Goal: Task Accomplishment & Management: Use online tool/utility

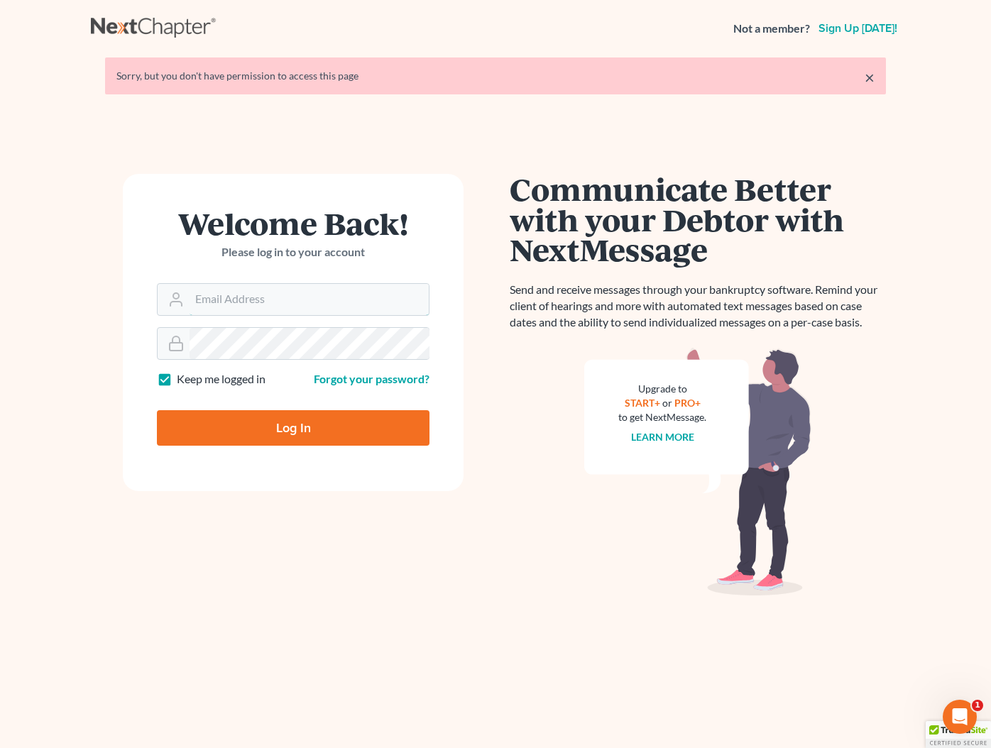
type input "[EMAIL_ADDRESS][DOMAIN_NAME]"
click at [298, 427] on input "Log In" at bounding box center [293, 427] width 273 height 35
type input "Thinking..."
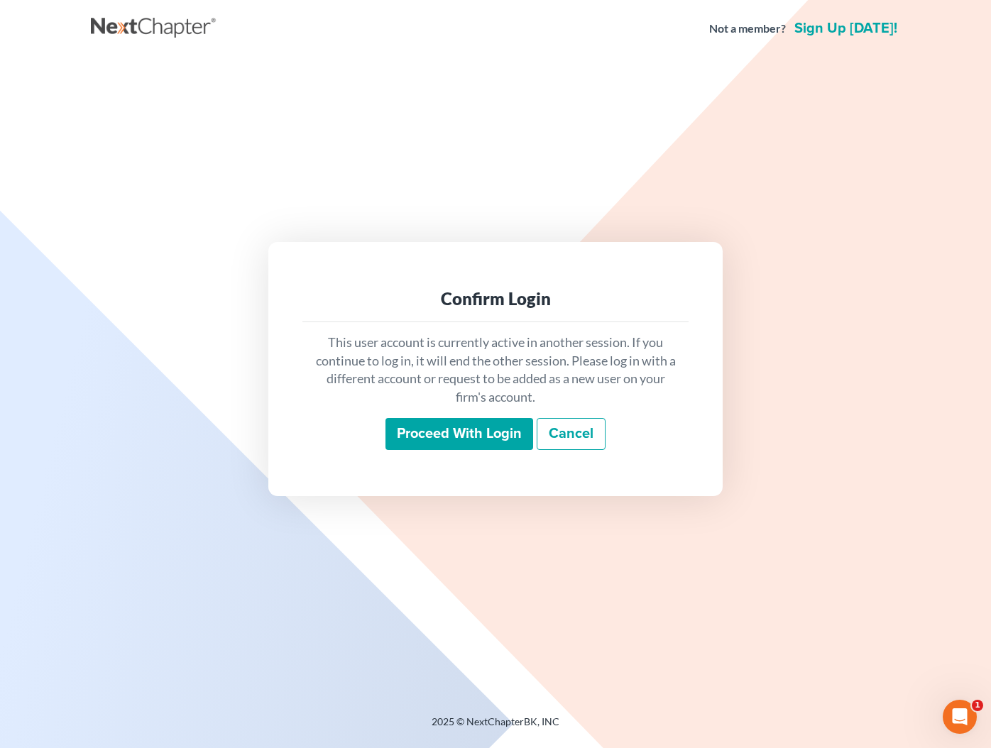
click at [478, 441] on input "Proceed with login" at bounding box center [459, 434] width 148 height 33
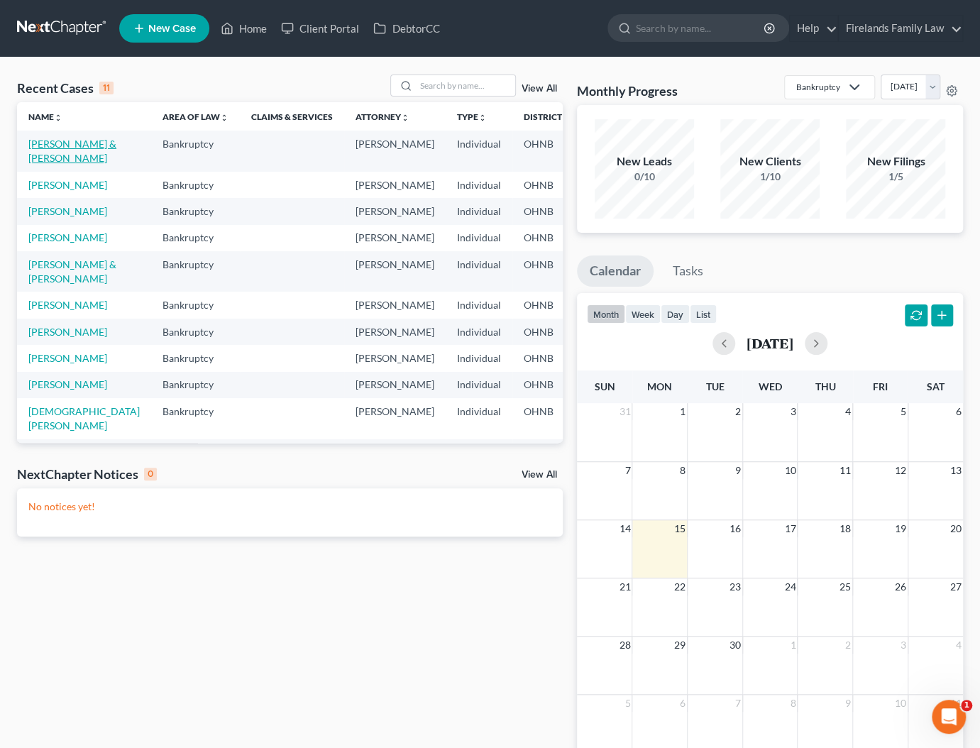
click at [44, 146] on link "[PERSON_NAME] & [PERSON_NAME]" at bounding box center [72, 151] width 88 height 26
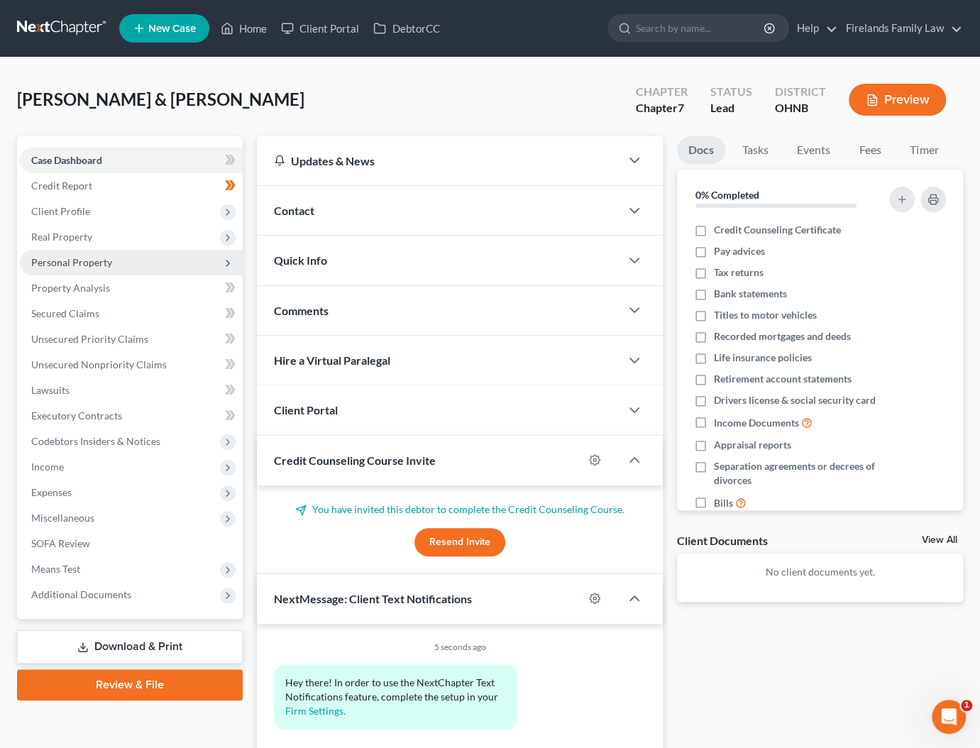
click at [140, 259] on span "Personal Property" at bounding box center [131, 263] width 223 height 26
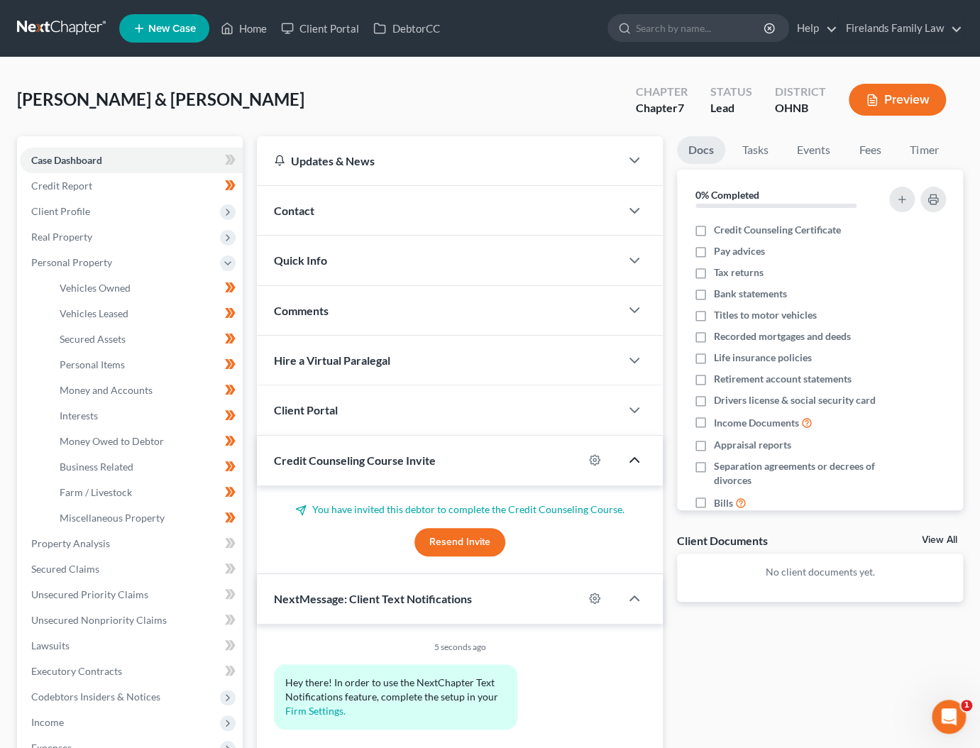
click at [632, 459] on icon "button" at bounding box center [634, 459] width 17 height 17
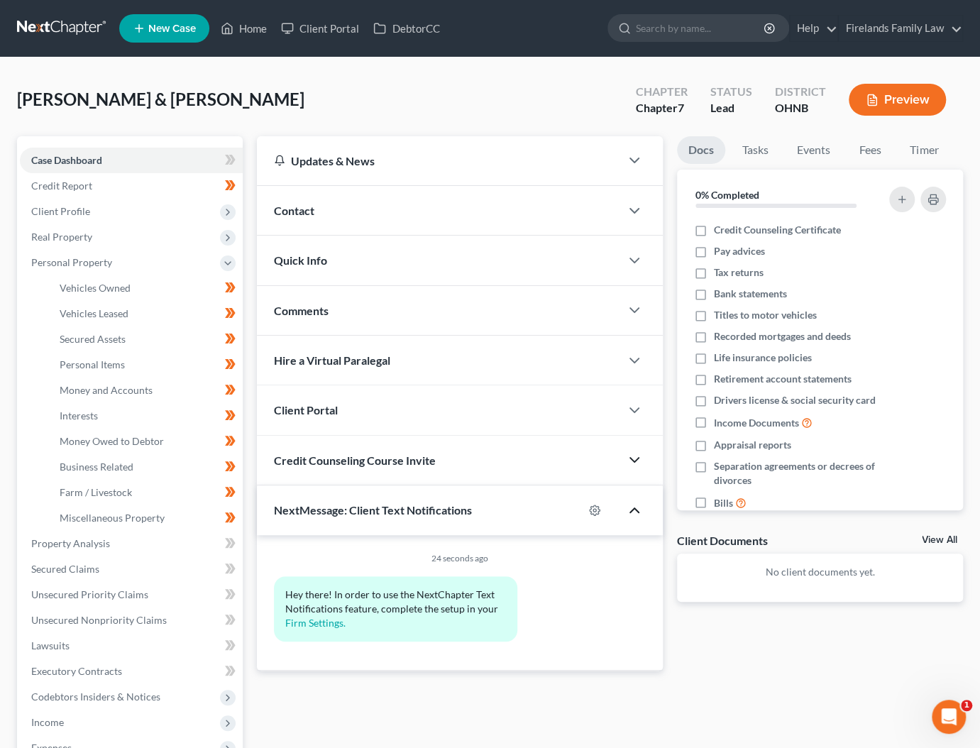
click at [633, 505] on icon "button" at bounding box center [634, 510] width 17 height 17
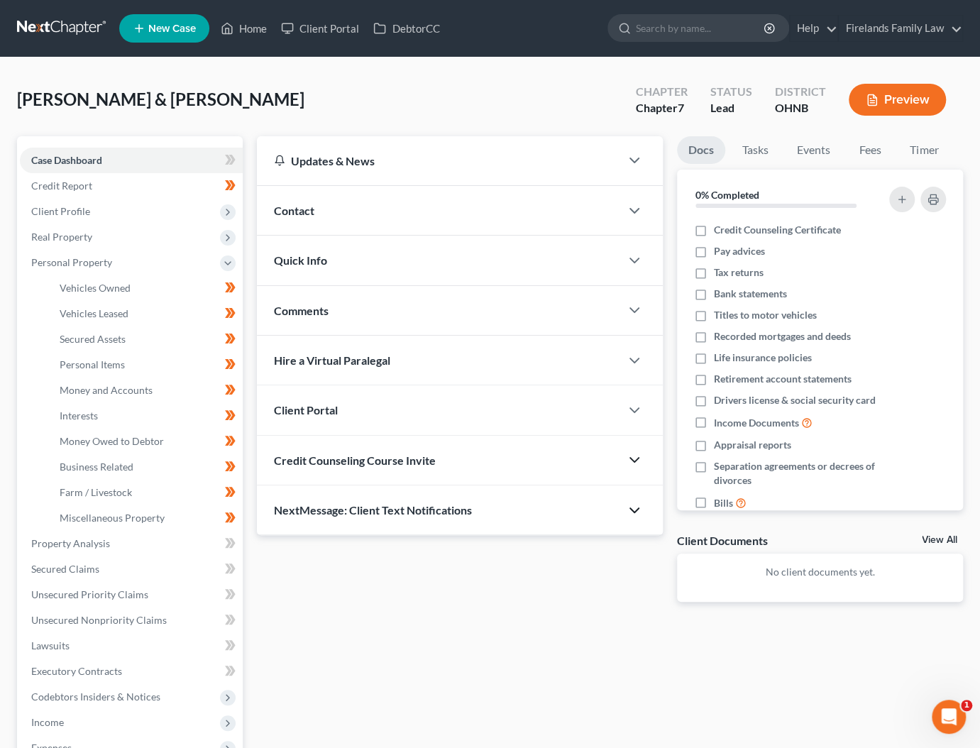
click at [636, 582] on div "Updates & News × Ohio Northern District Notes: July 24th - The Northern Distric…" at bounding box center [460, 380] width 420 height 488
click at [139, 515] on span "Miscellaneous Property" at bounding box center [112, 518] width 105 height 12
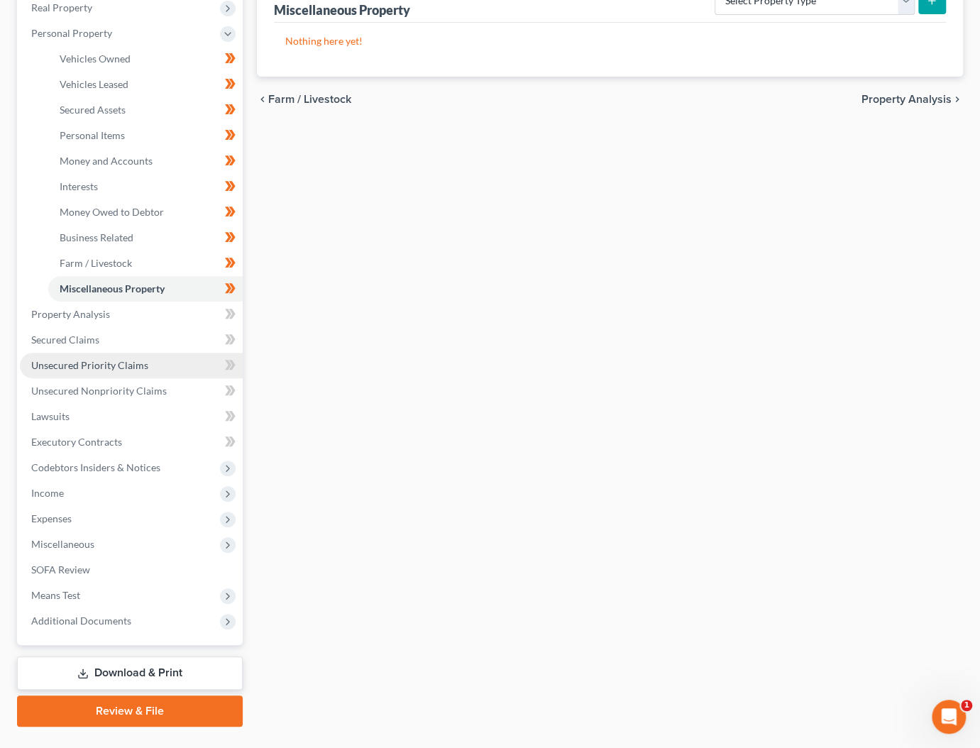
scroll to position [260, 0]
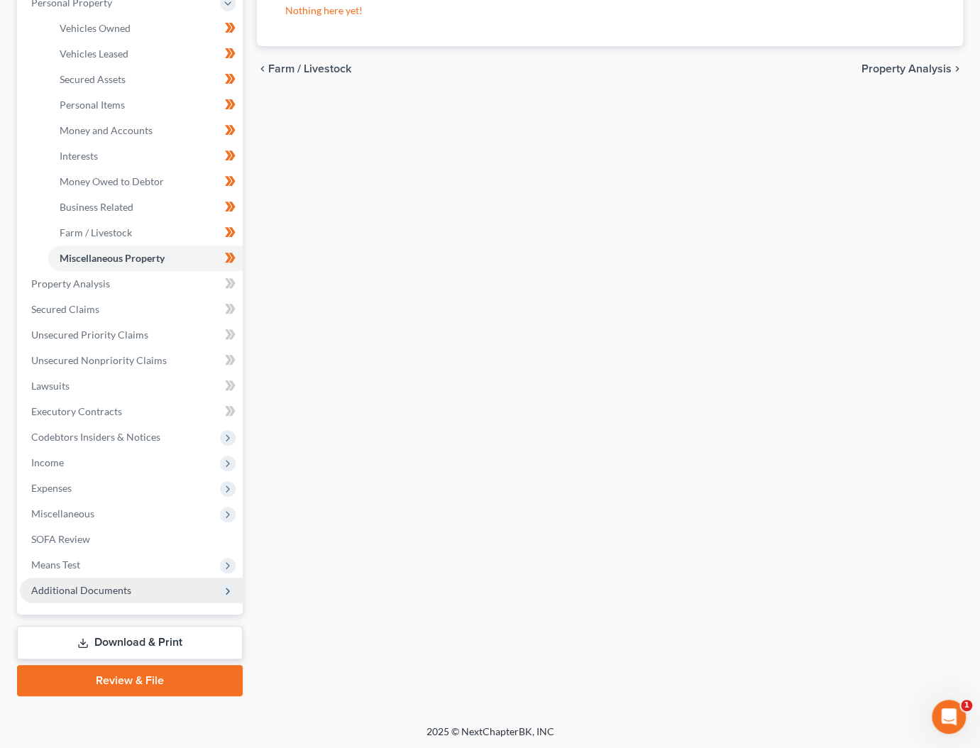
click at [104, 581] on span "Additional Documents" at bounding box center [131, 591] width 223 height 26
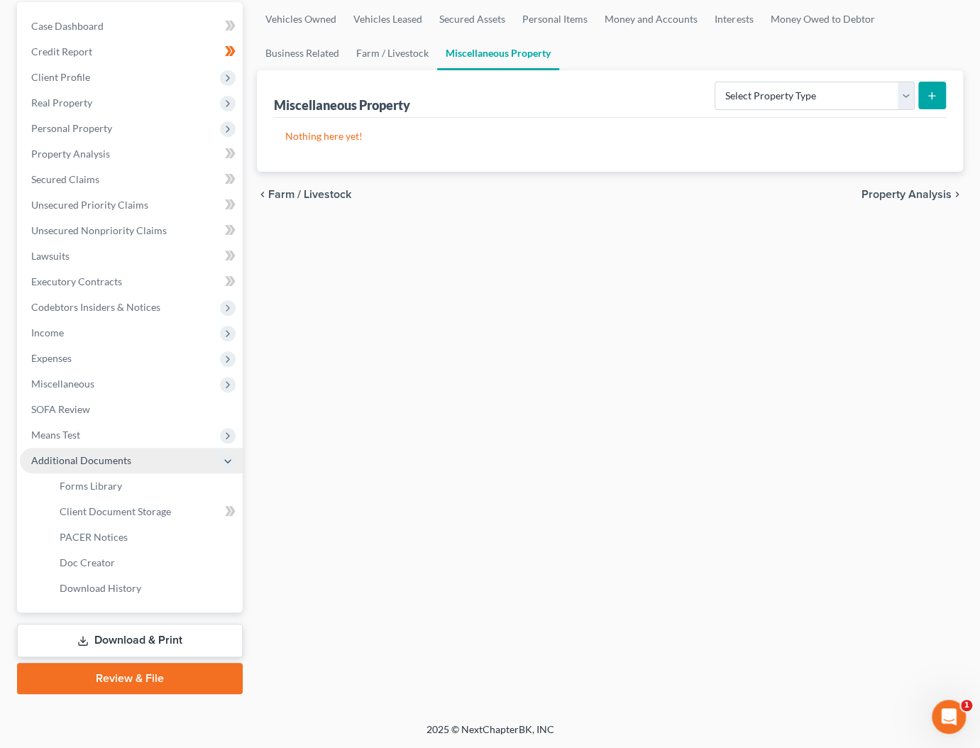
scroll to position [132, 0]
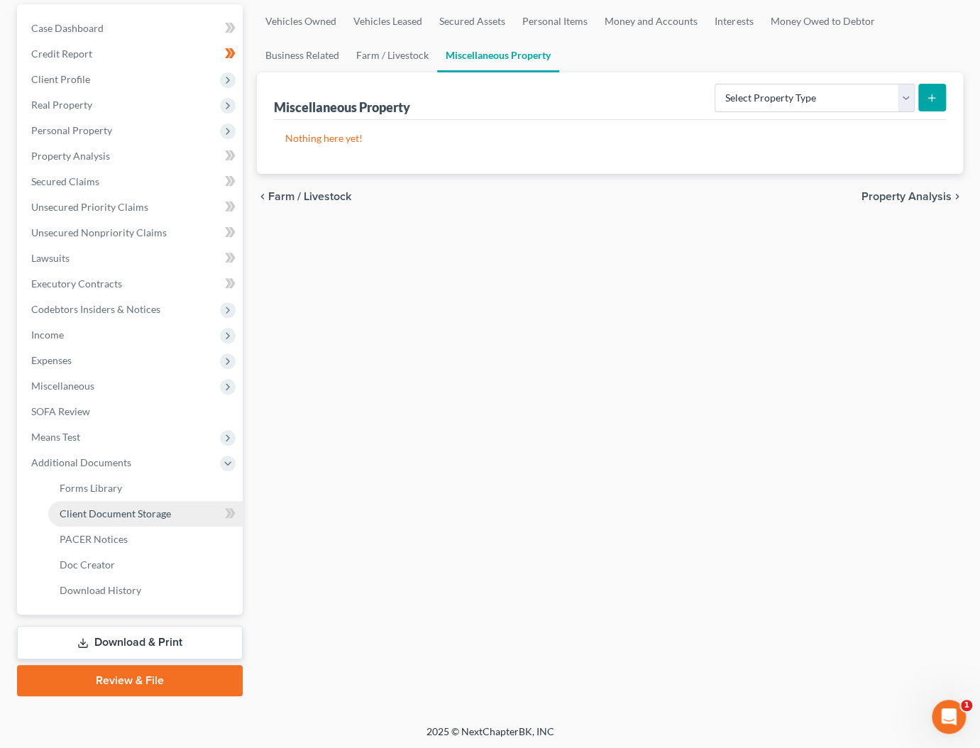
click at [124, 514] on span "Client Document Storage" at bounding box center [115, 514] width 111 height 12
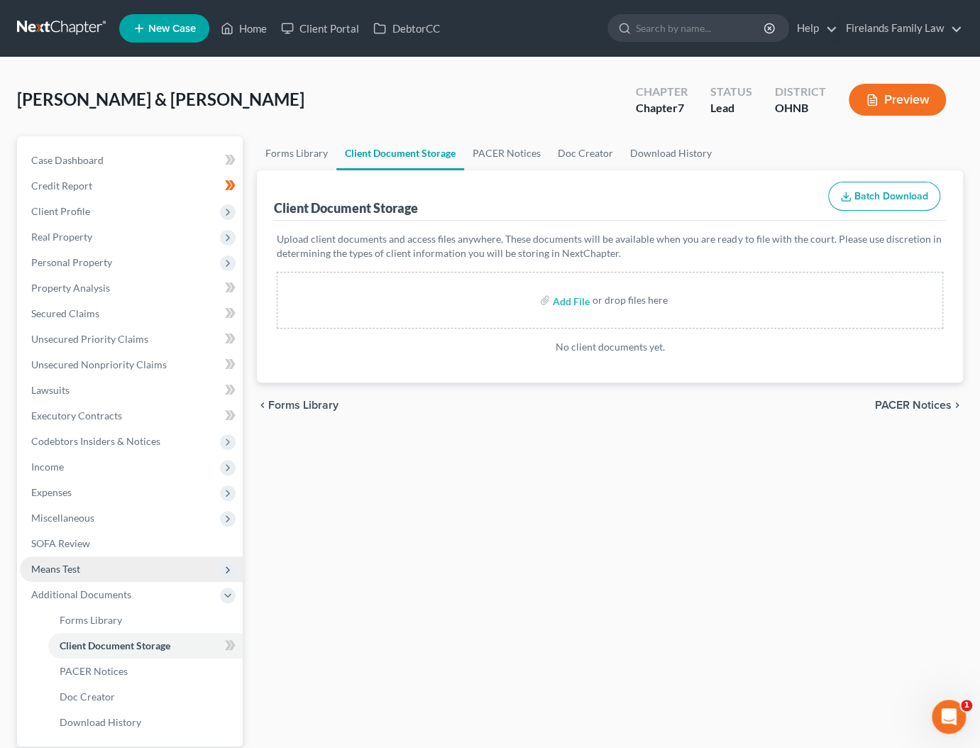
click at [117, 568] on span "Means Test" at bounding box center [131, 570] width 223 height 26
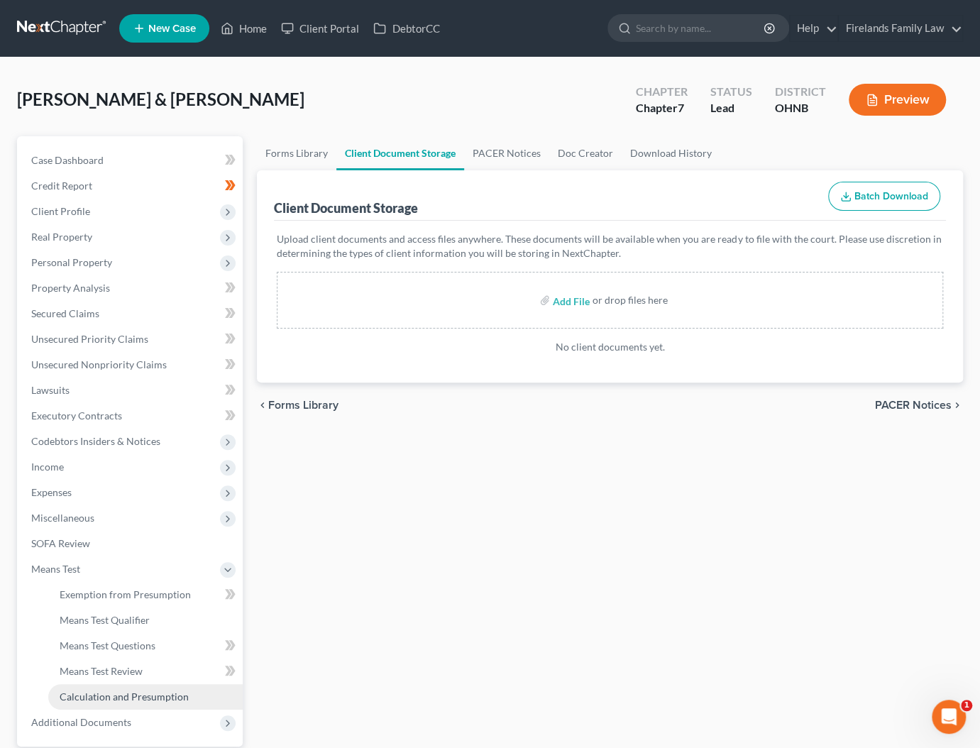
click at [123, 686] on link "Calculation and Presumption" at bounding box center [145, 697] width 194 height 26
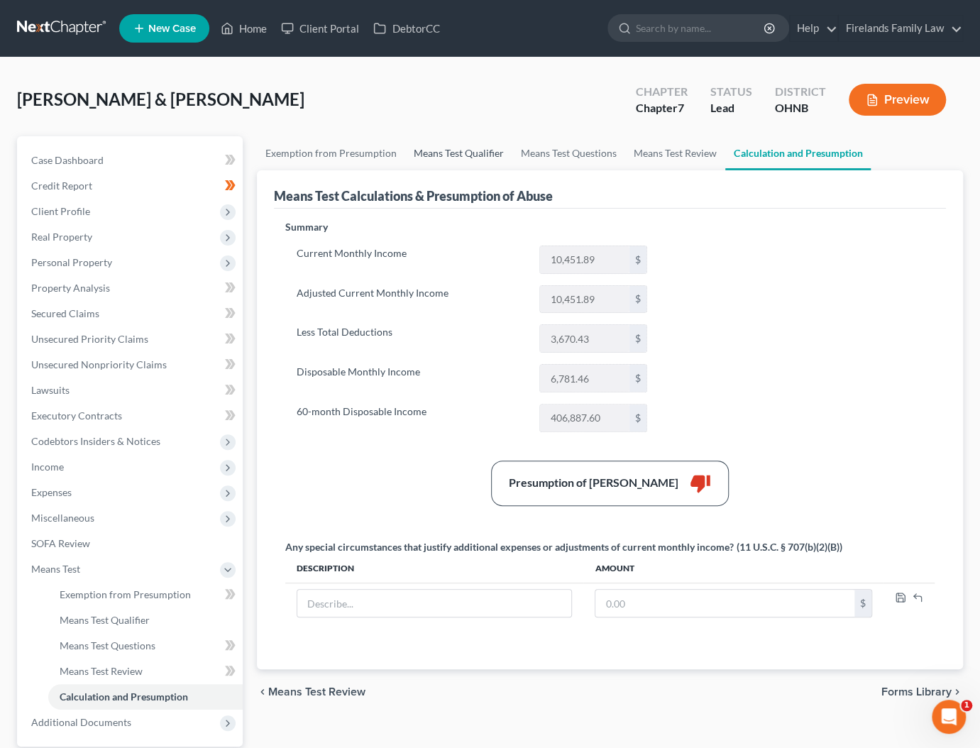
click at [422, 151] on link "Means Test Qualifier" at bounding box center [458, 153] width 107 height 34
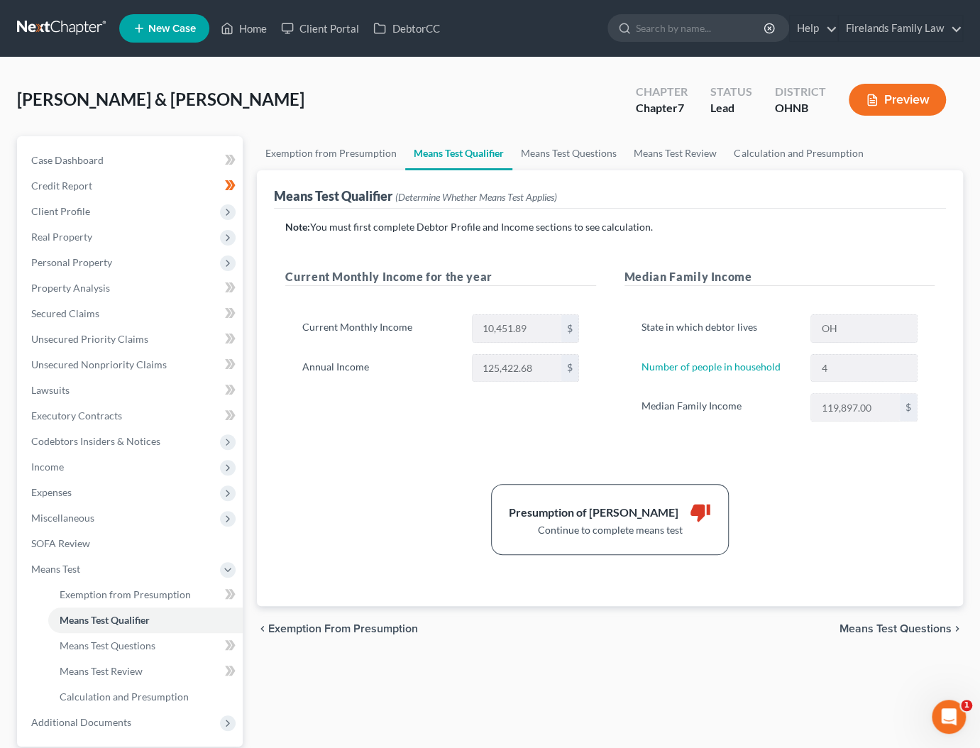
click at [371, 445] on div "Current Monthly Income for the year Current Monthly Income 10,451.89 $ Annual I…" at bounding box center [440, 359] width 339 height 182
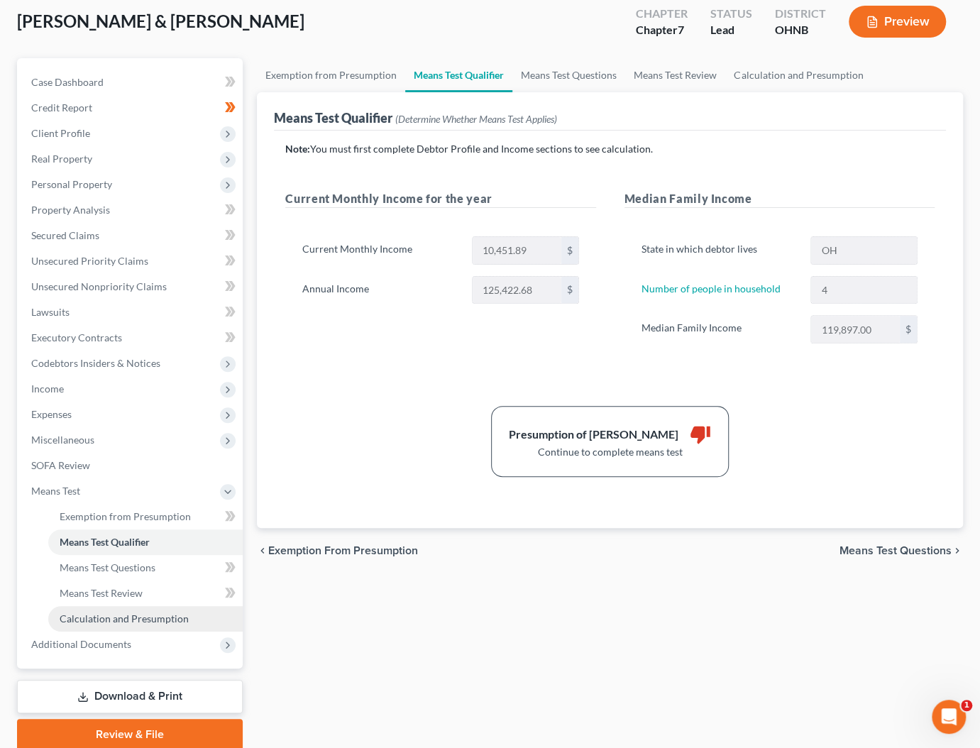
scroll to position [132, 0]
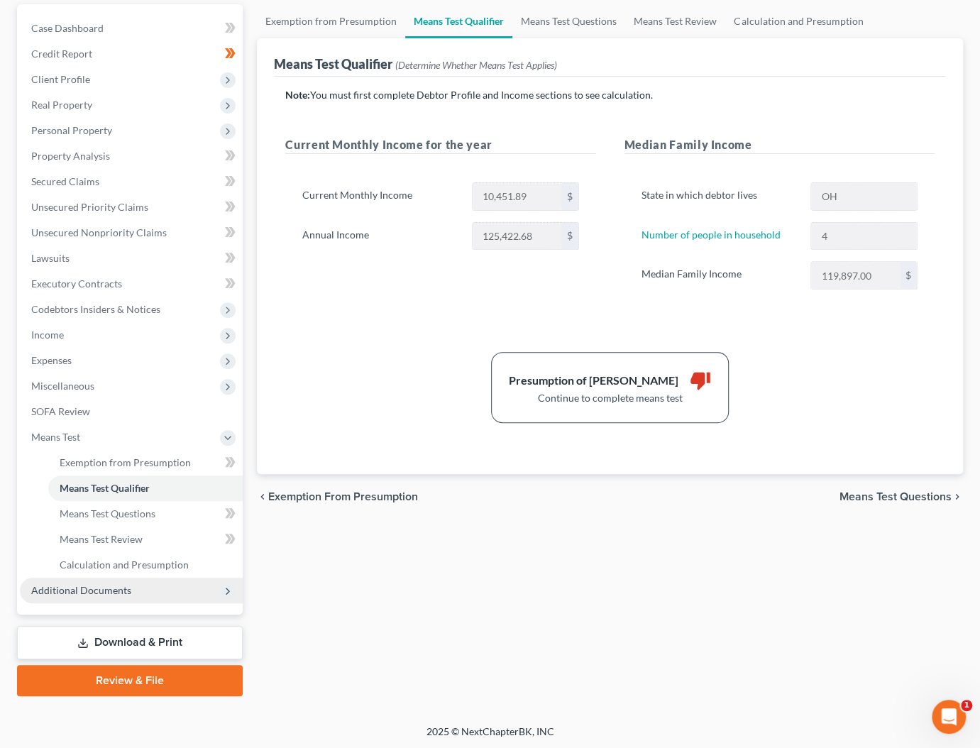
click at [102, 586] on span "Additional Documents" at bounding box center [81, 590] width 100 height 12
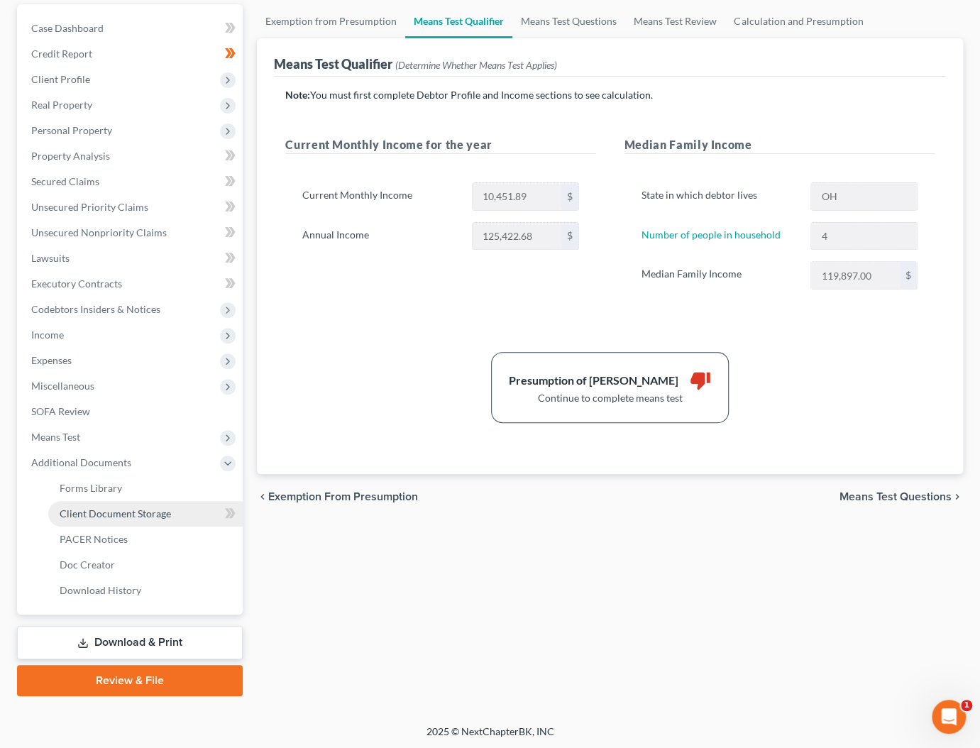
click at [118, 520] on link "Client Document Storage" at bounding box center [145, 514] width 194 height 26
